Goal: Transaction & Acquisition: Purchase product/service

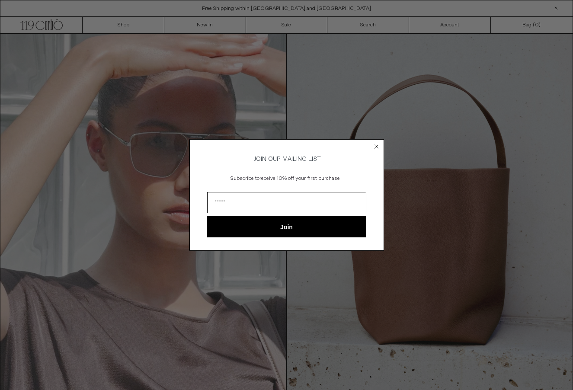
click at [376, 143] on circle "Close dialog" at bounding box center [376, 146] width 8 height 8
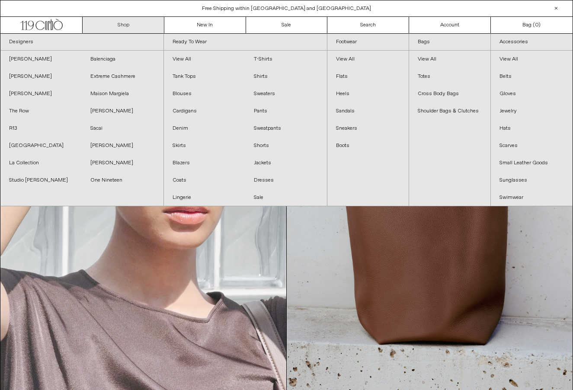
click at [140, 23] on link "Shop" at bounding box center [124, 25] width 82 height 16
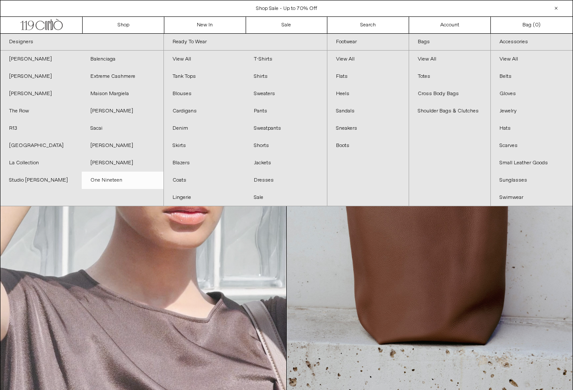
click at [112, 178] on link "One Nineteen" at bounding box center [122, 180] width 81 height 17
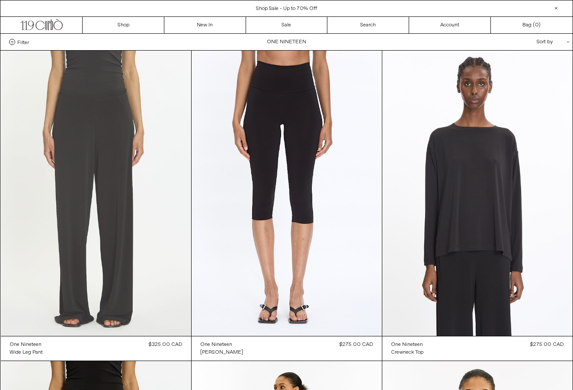
click at [160, 256] on at bounding box center [96, 193] width 190 height 285
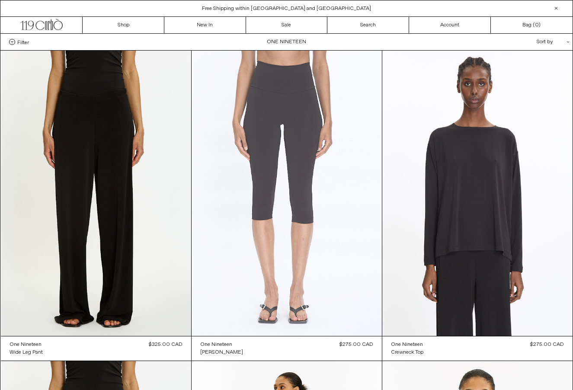
click at [308, 236] on at bounding box center [286, 193] width 190 height 285
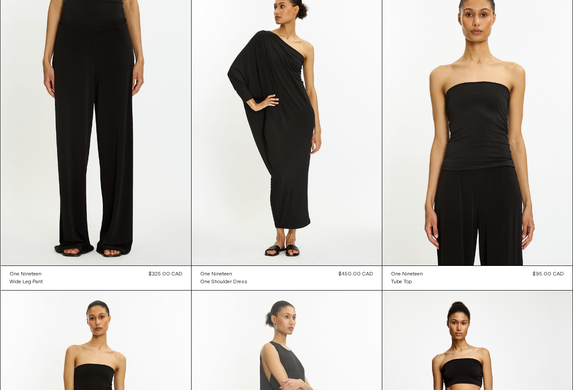
scroll to position [329, 0]
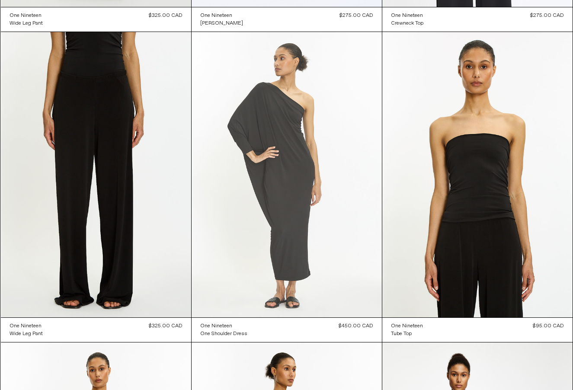
click at [303, 224] on at bounding box center [286, 174] width 190 height 285
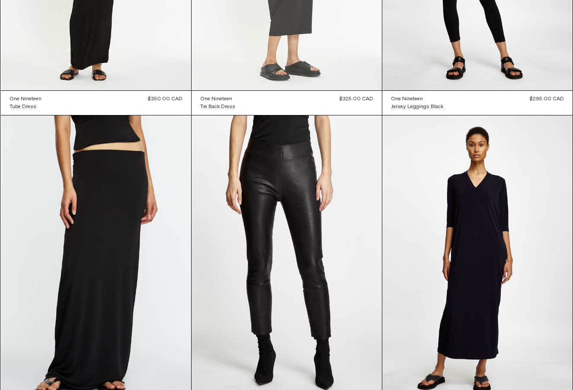
scroll to position [929, 0]
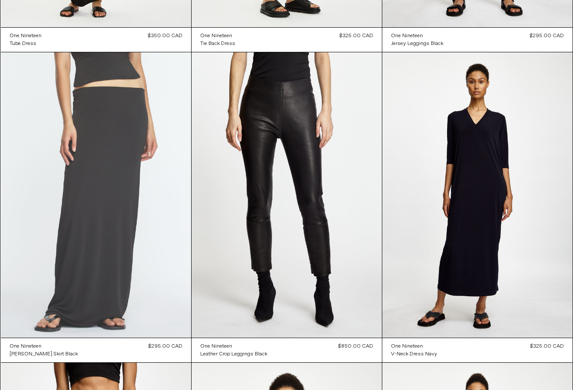
click at [105, 199] on at bounding box center [96, 194] width 190 height 285
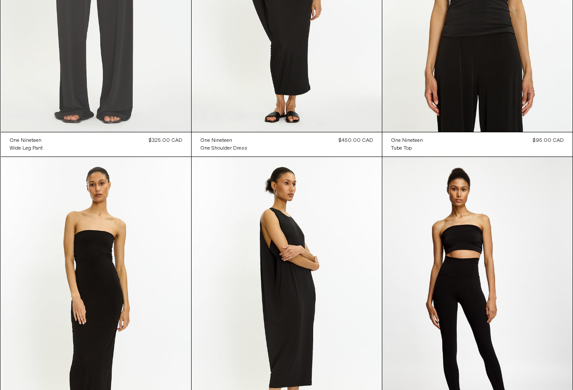
scroll to position [474, 0]
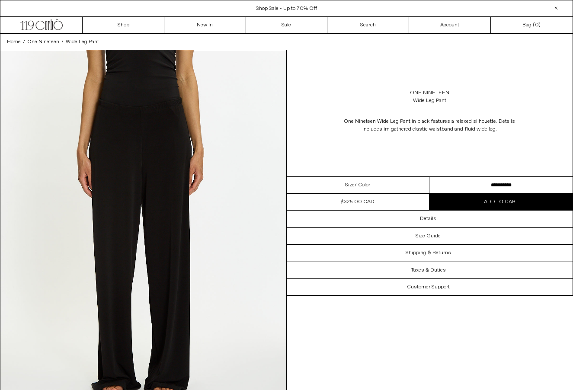
select select "**********"
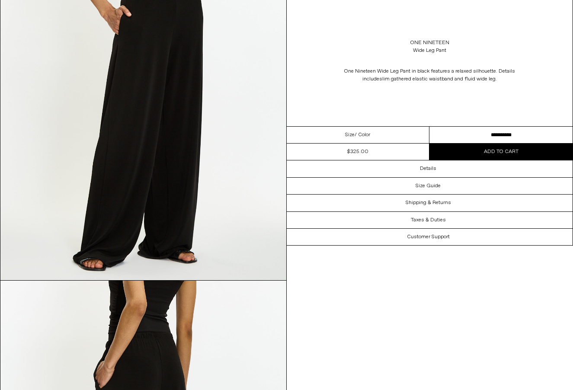
scroll to position [548, 0]
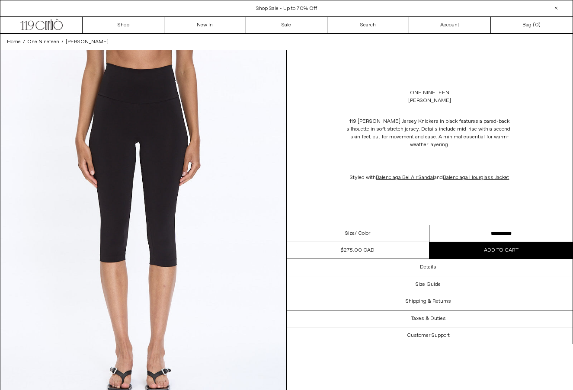
select select "**********"
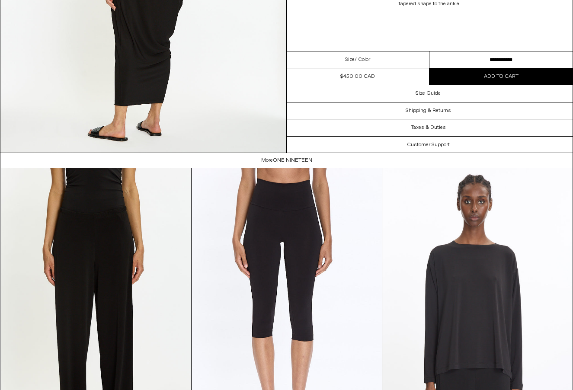
scroll to position [976, 0]
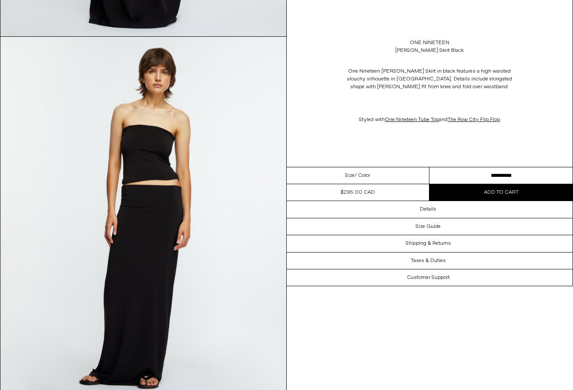
scroll to position [751, 0]
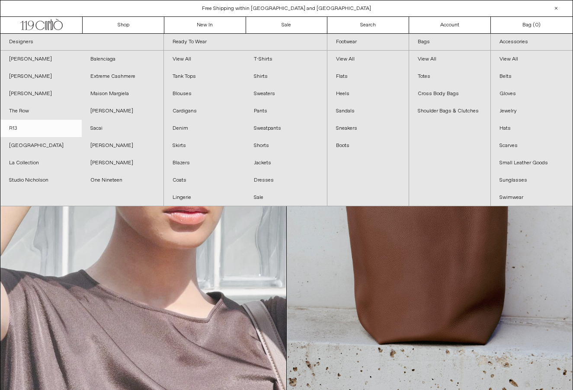
click at [15, 123] on link "R13" at bounding box center [40, 128] width 81 height 17
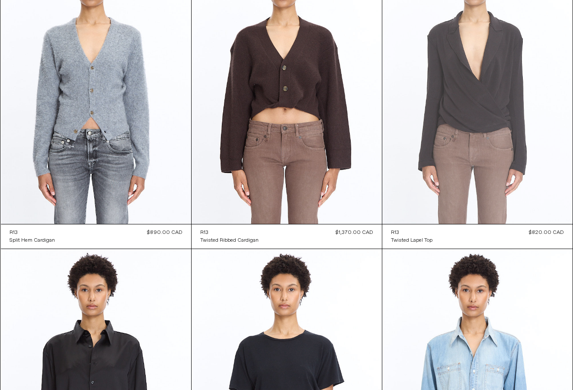
scroll to position [421, 0]
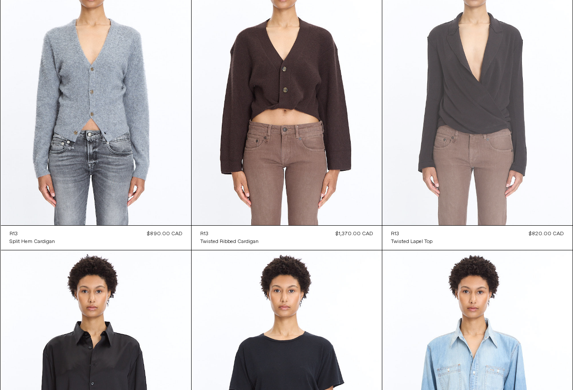
click at [481, 101] on at bounding box center [477, 82] width 190 height 285
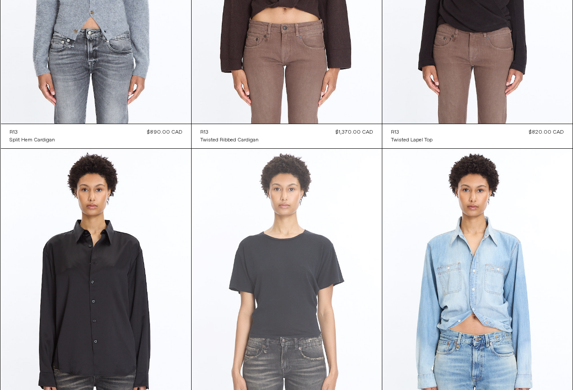
scroll to position [567, 0]
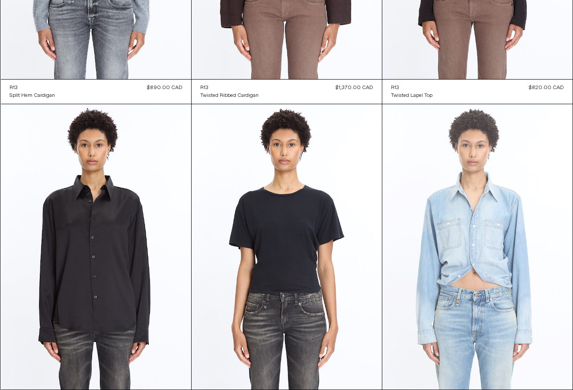
click at [491, 258] on at bounding box center [477, 246] width 190 height 285
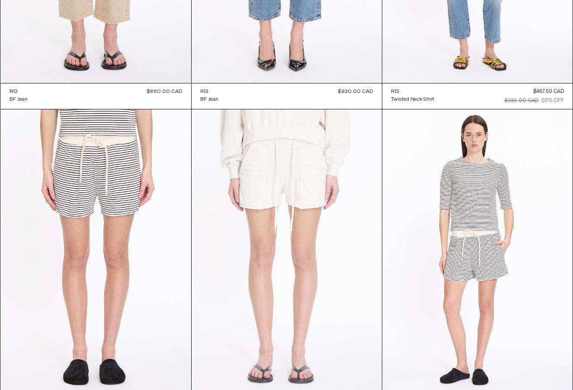
scroll to position [1184, 0]
click at [302, 187] on at bounding box center [286, 251] width 190 height 285
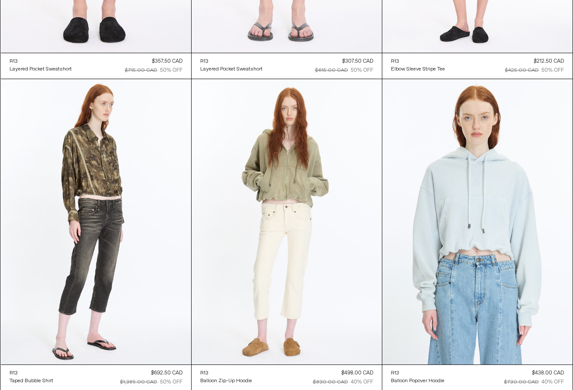
scroll to position [1527, 0]
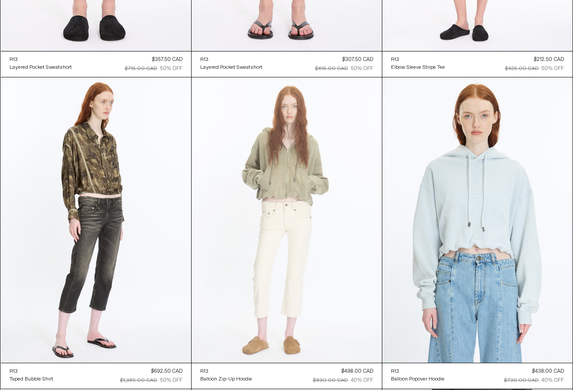
click at [306, 225] on at bounding box center [286, 219] width 190 height 285
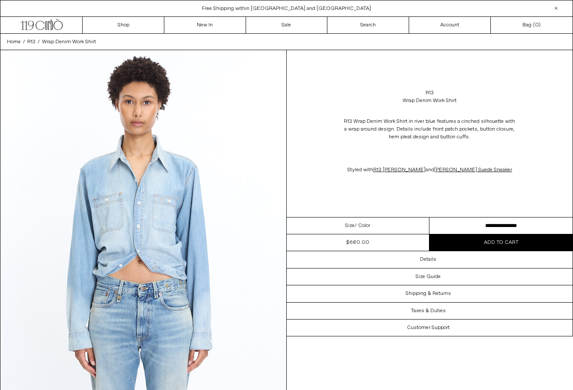
select select "**********"
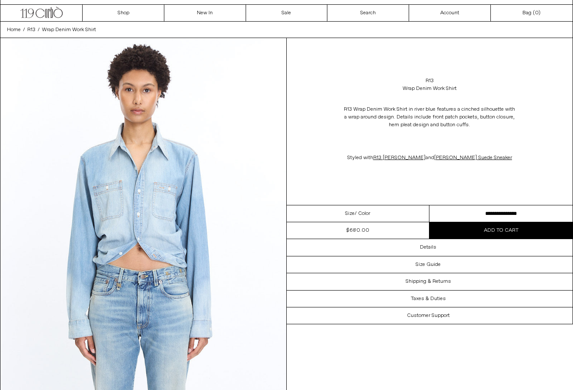
scroll to position [16, 0]
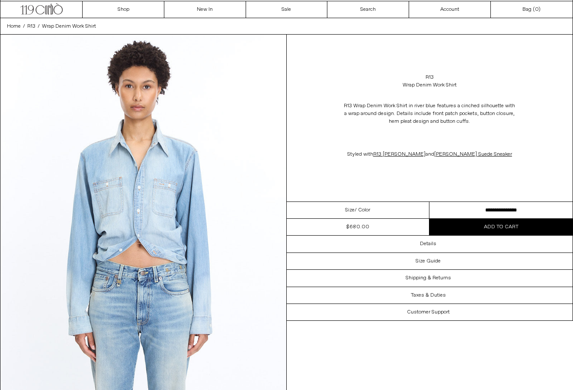
drag, startPoint x: 429, startPoint y: 112, endPoint x: 500, endPoint y: 126, distance: 71.9
click at [500, 126] on p "R13 Wrap Denim Work Shirt in river blue features a cinched silhouette with a wr…" at bounding box center [429, 114] width 173 height 32
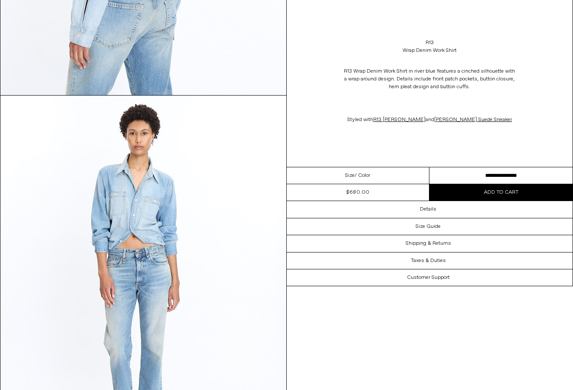
scroll to position [1115, 0]
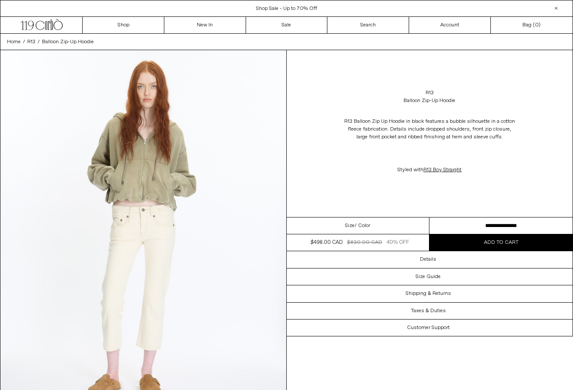
click at [457, 219] on select "**********" at bounding box center [500, 225] width 143 height 17
select select "**********"
